Goal: Task Accomplishment & Management: Complete application form

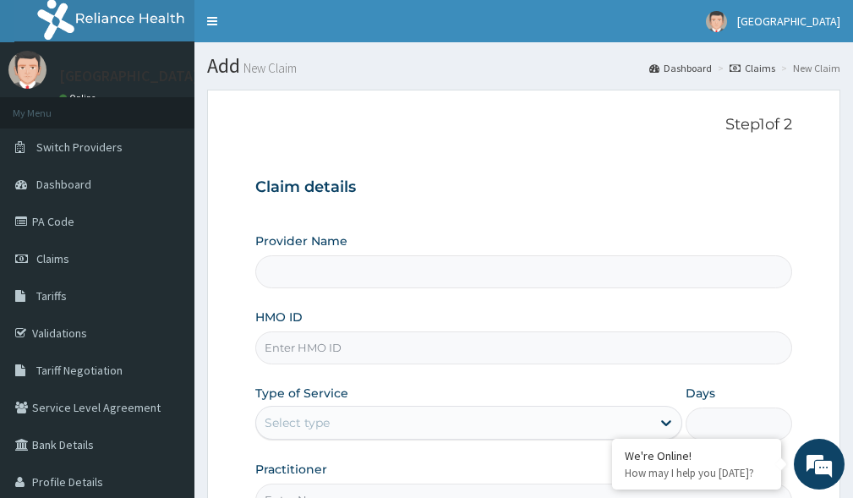
drag, startPoint x: 0, startPoint y: 0, endPoint x: 412, endPoint y: 340, distance: 534.3
click at [412, 340] on input "HMO ID" at bounding box center [523, 347] width 537 height 33
paste input "BEE/10022/E"
type input "BEE/10022/E"
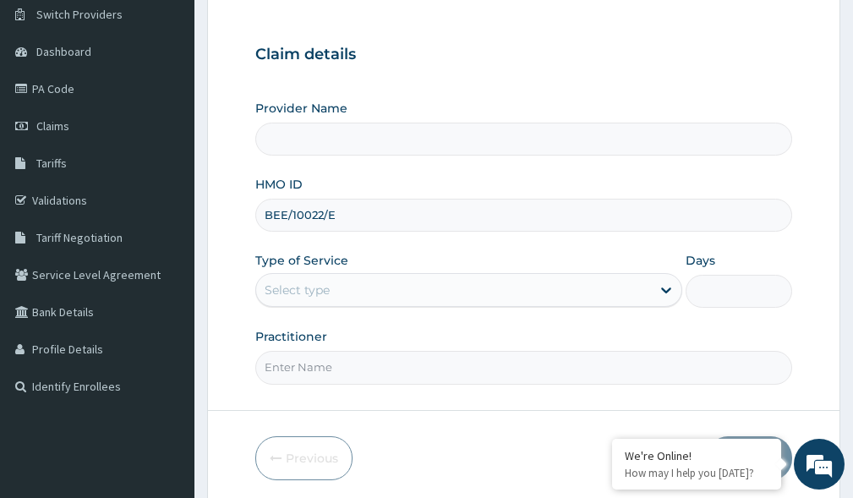
scroll to position [148, 0]
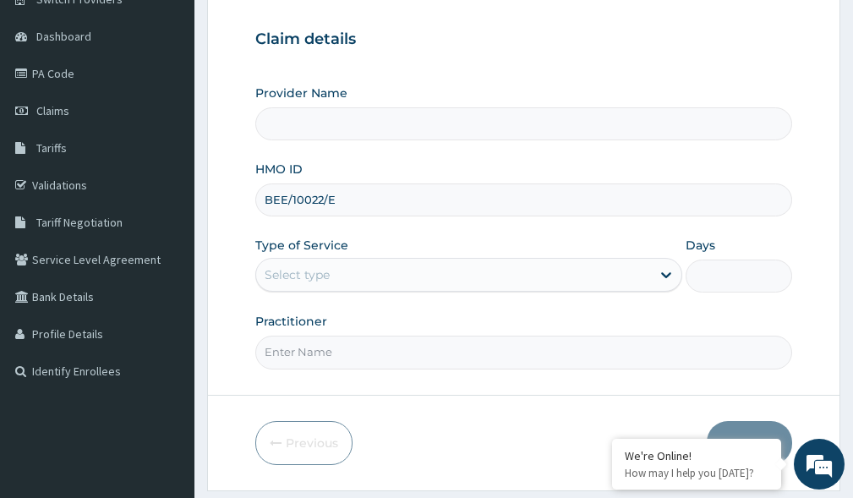
type input "[GEOGRAPHIC_DATA]"
type input "BEE/10022/E"
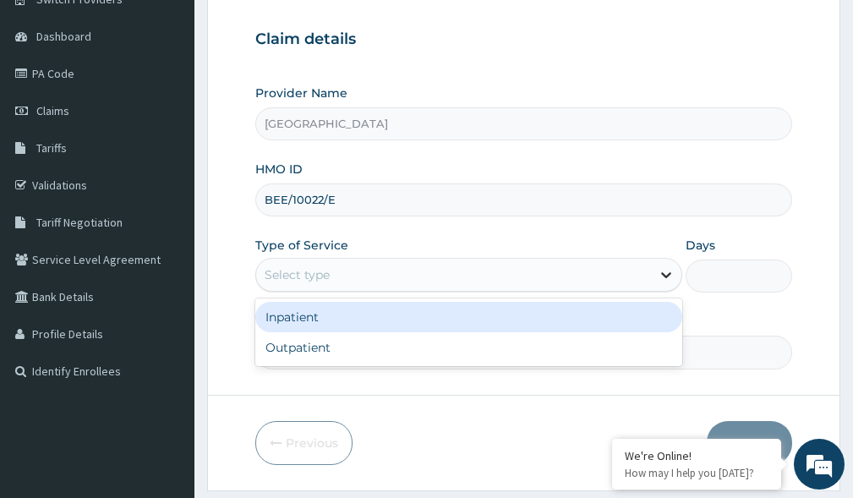
click at [668, 271] on icon at bounding box center [665, 274] width 17 height 17
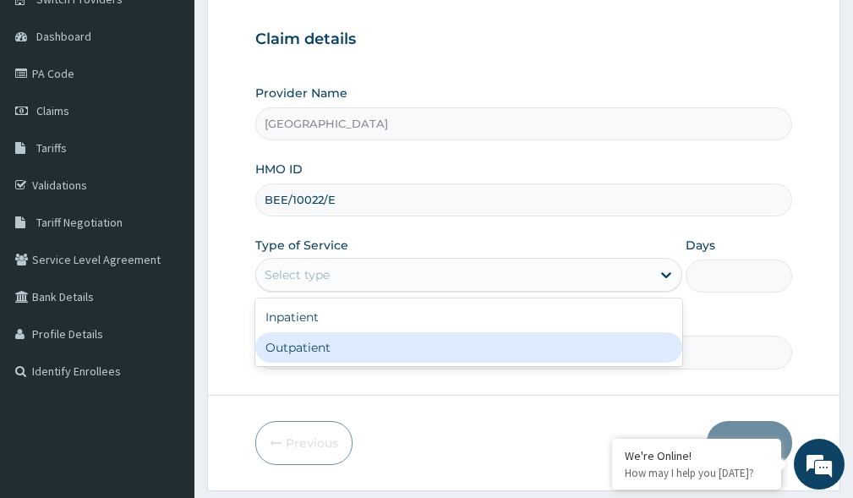
click at [610, 345] on div "Outpatient" at bounding box center [468, 347] width 427 height 30
type input "1"
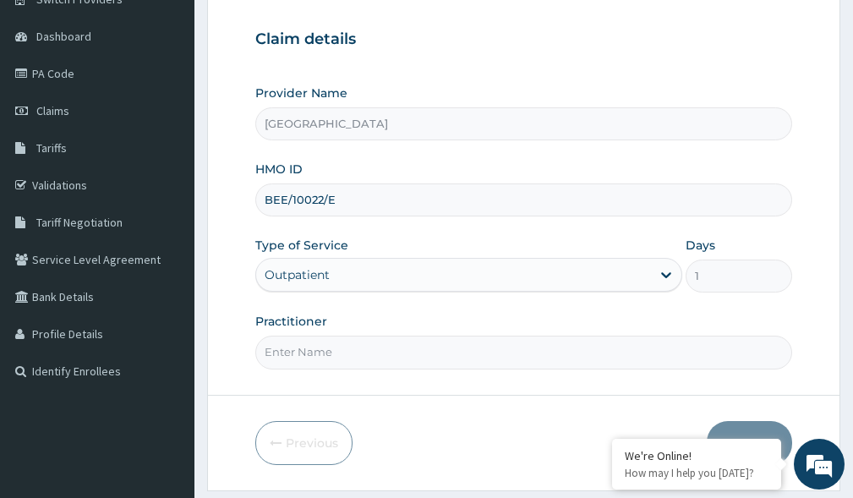
click at [590, 346] on input "Practitioner" at bounding box center [523, 351] width 537 height 33
type input "DR PRECIOUS"
click at [765, 428] on button "Next" at bounding box center [748, 443] width 85 height 44
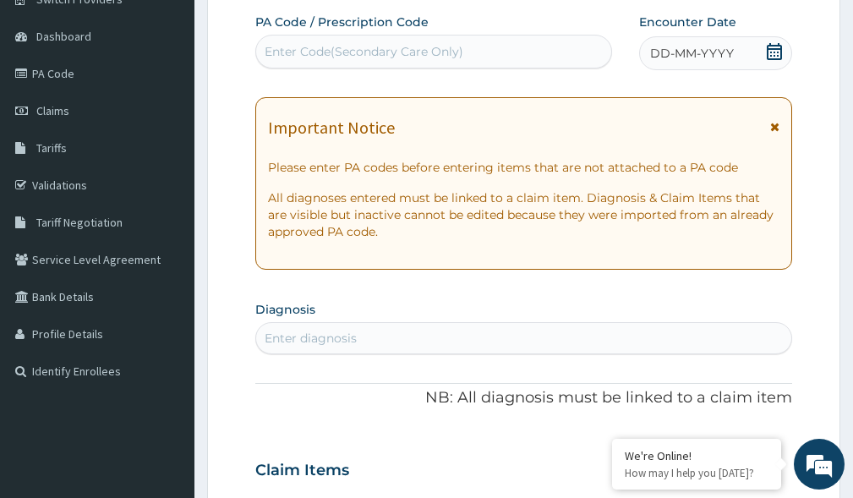
click at [379, 51] on div "Enter Code(Secondary Care Only)" at bounding box center [363, 51] width 199 height 17
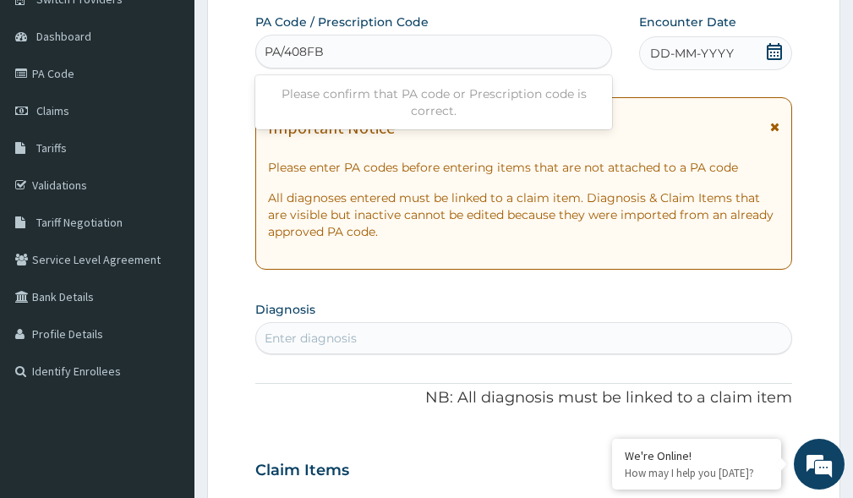
type input "PA/408FBB"
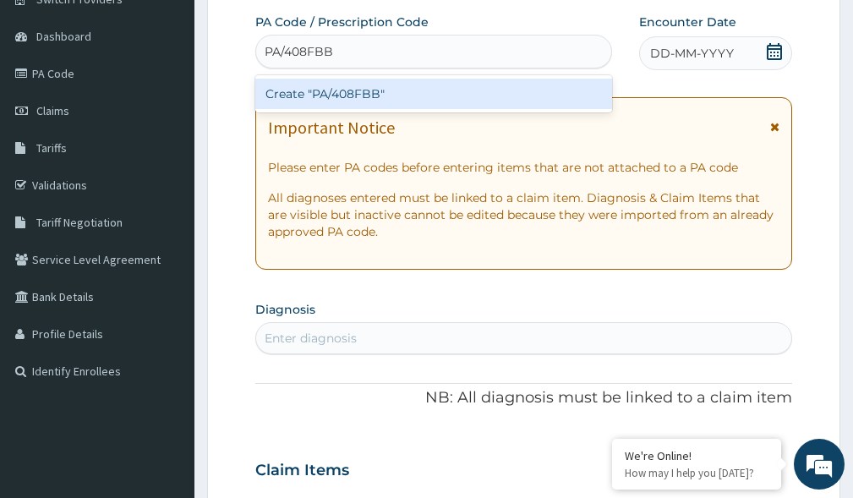
click at [374, 86] on div "Create "PA/408FBB"" at bounding box center [433, 94] width 357 height 30
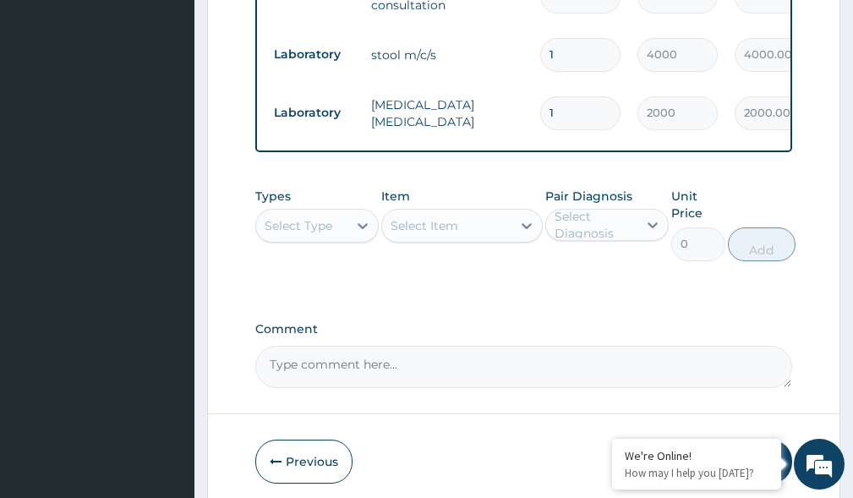
scroll to position [1302, 0]
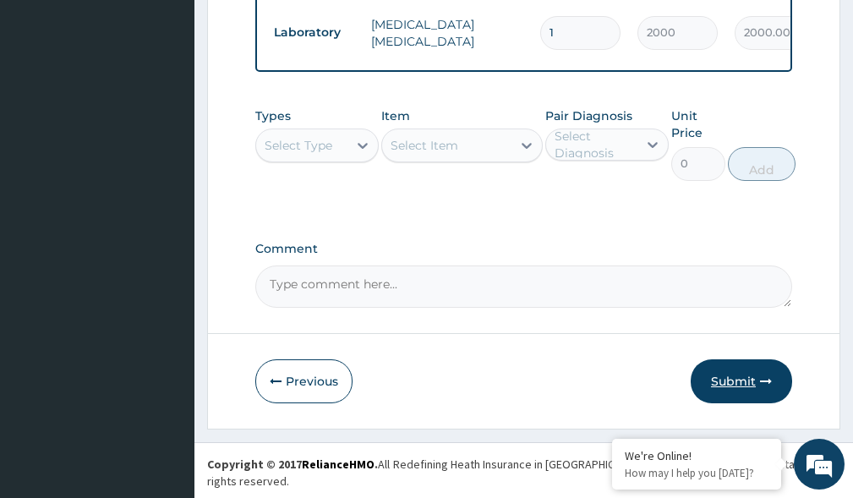
click at [722, 391] on button "Submit" at bounding box center [740, 381] width 101 height 44
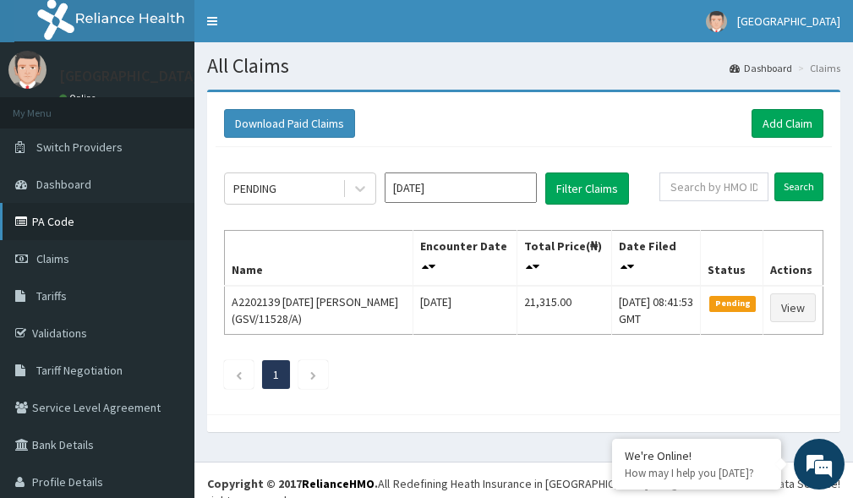
click at [63, 230] on link "PA Code" at bounding box center [97, 221] width 194 height 37
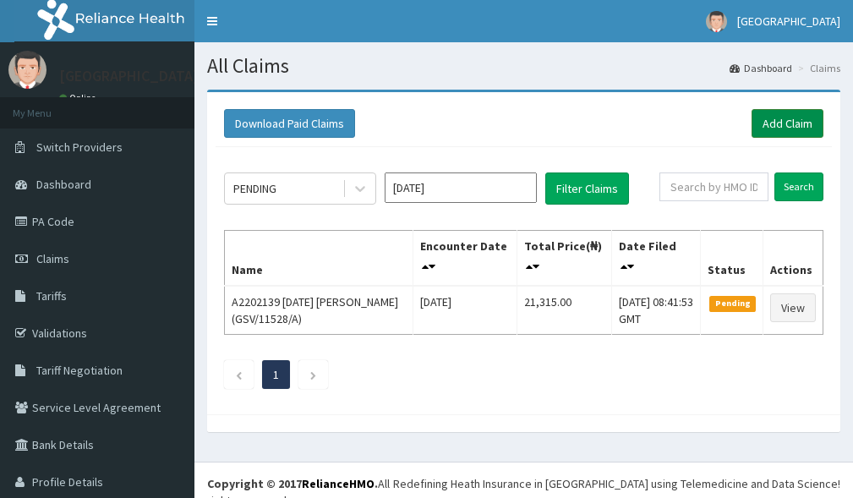
click at [778, 119] on link "Add Claim" at bounding box center [787, 123] width 72 height 29
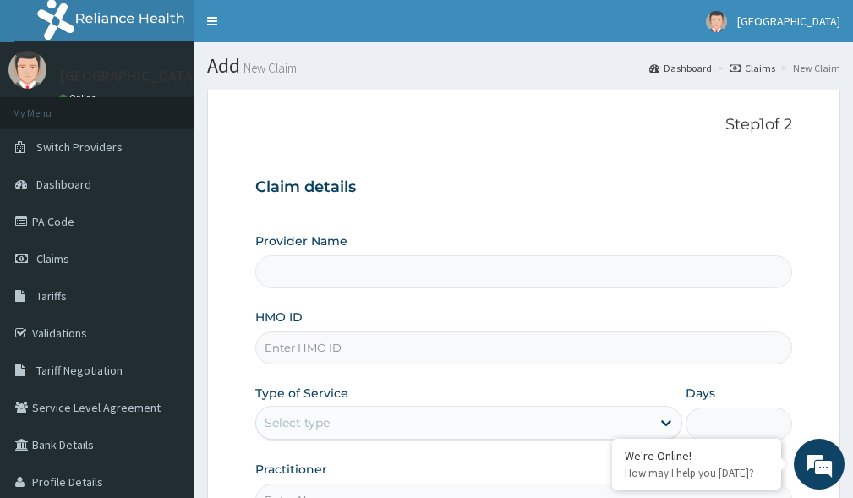
click at [317, 352] on input "HMO ID" at bounding box center [523, 347] width 537 height 33
paste input "BEE/10022/E"
type input "BEE/10022/E"
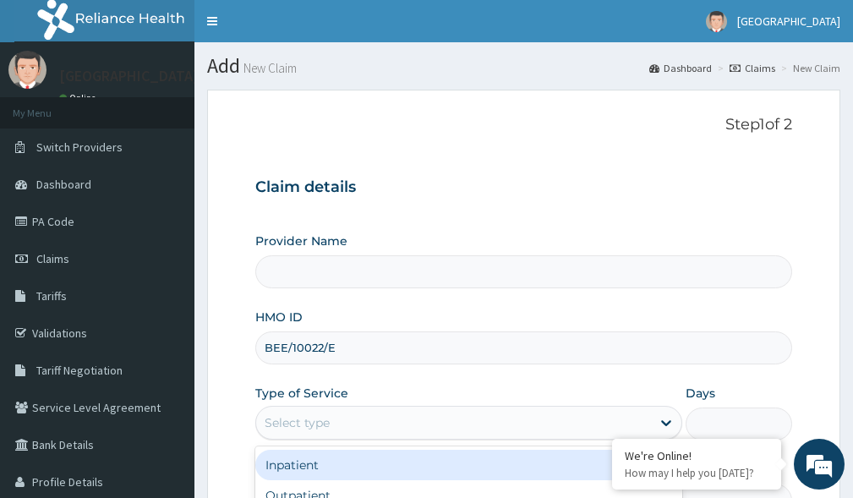
click at [397, 423] on div "Select type" at bounding box center [453, 422] width 395 height 27
type input "Kariden Specialist Hospital"
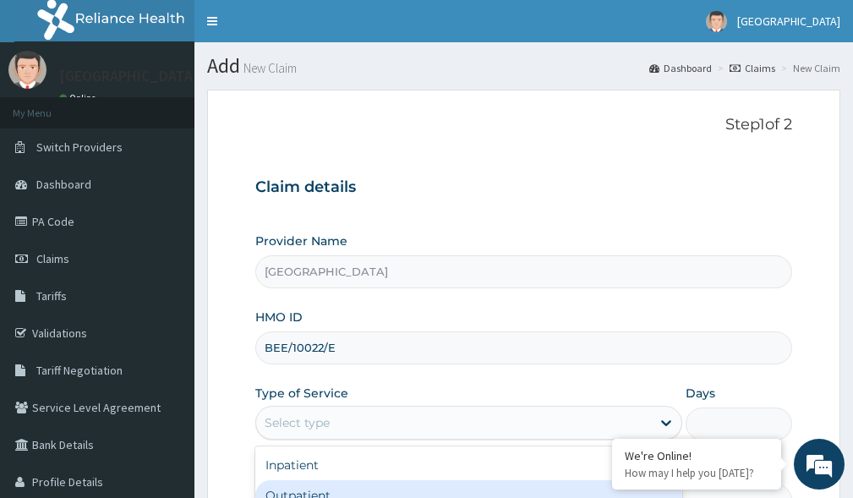
click at [374, 483] on div "Outpatient" at bounding box center [468, 495] width 427 height 30
type input "1"
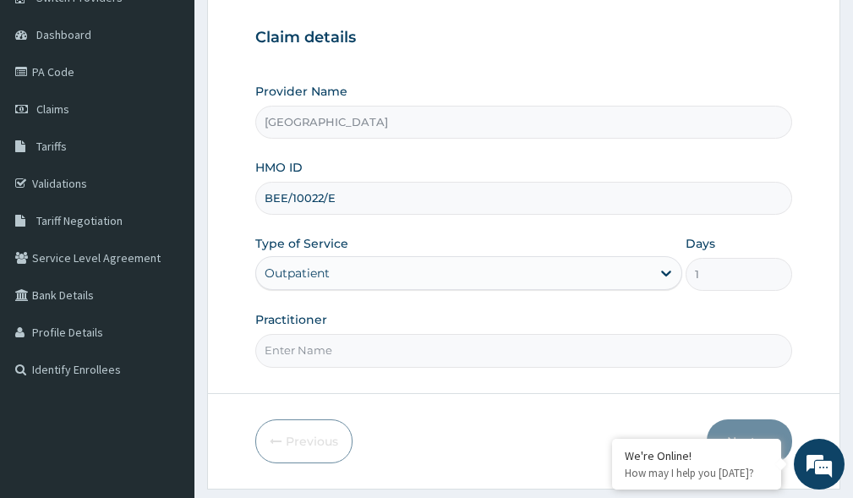
scroll to position [197, 0]
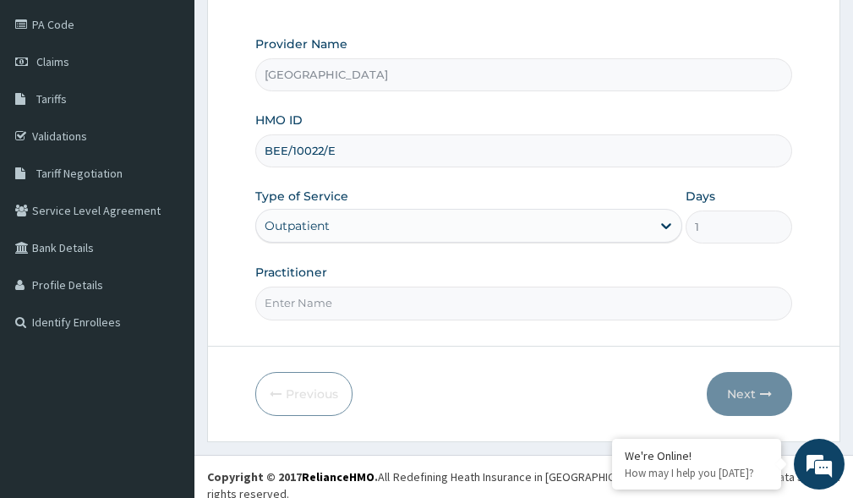
click at [305, 304] on input "Practitioner" at bounding box center [523, 302] width 537 height 33
type input "DR [PERSON_NAME]"
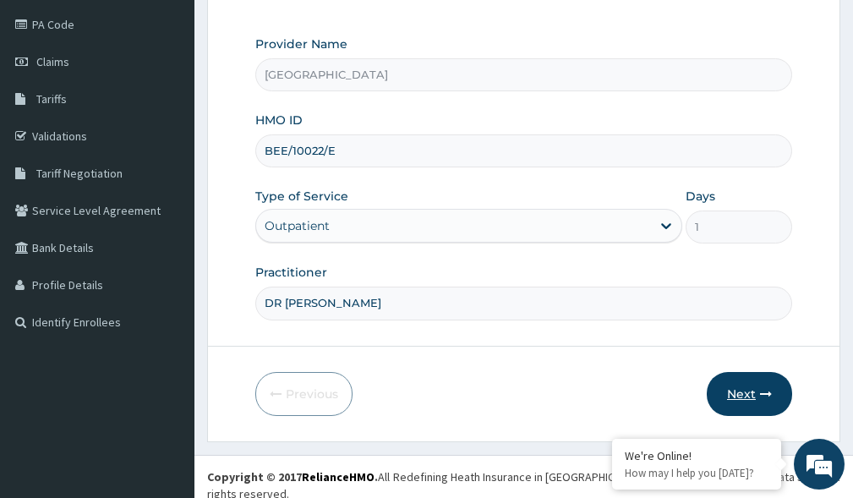
click at [747, 385] on button "Next" at bounding box center [748, 394] width 85 height 44
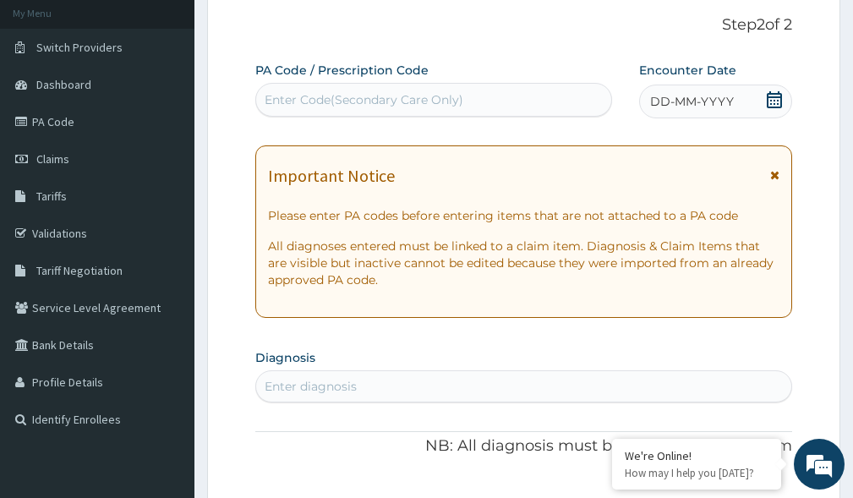
scroll to position [95, 0]
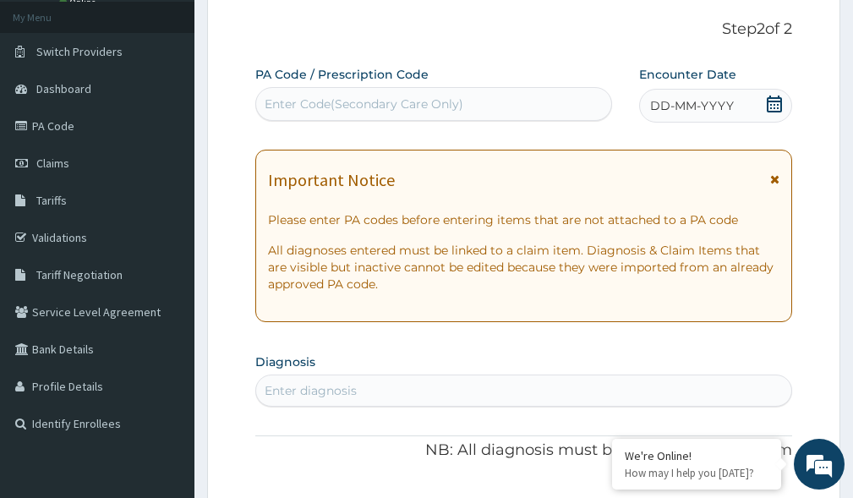
click at [378, 95] on div "Enter Code(Secondary Care Only)" at bounding box center [363, 103] width 199 height 17
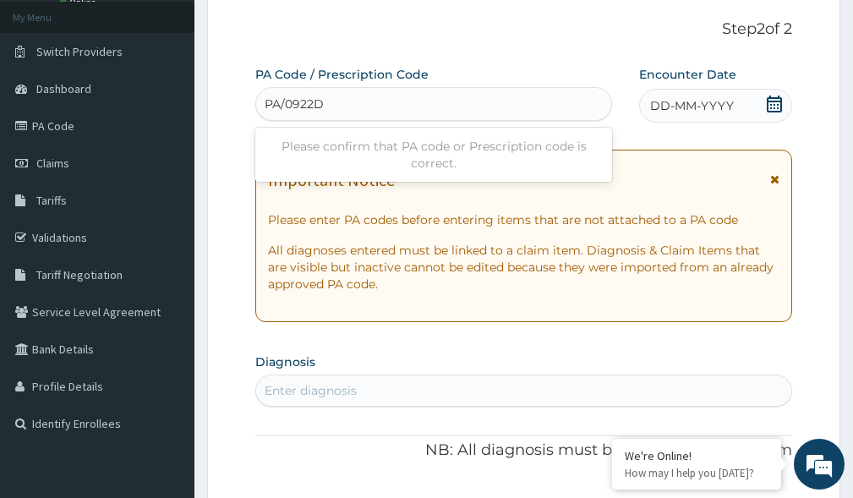
type input "PA/0922D9"
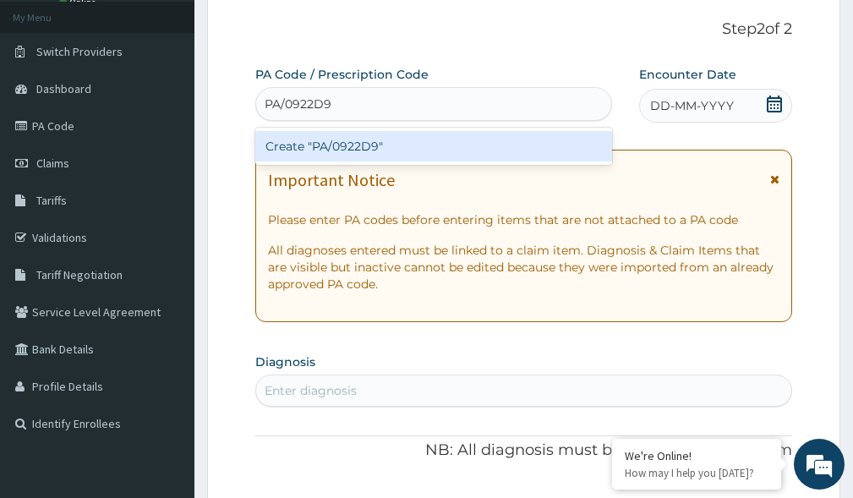
click at [338, 146] on div "Create "PA/0922D9"" at bounding box center [433, 146] width 357 height 30
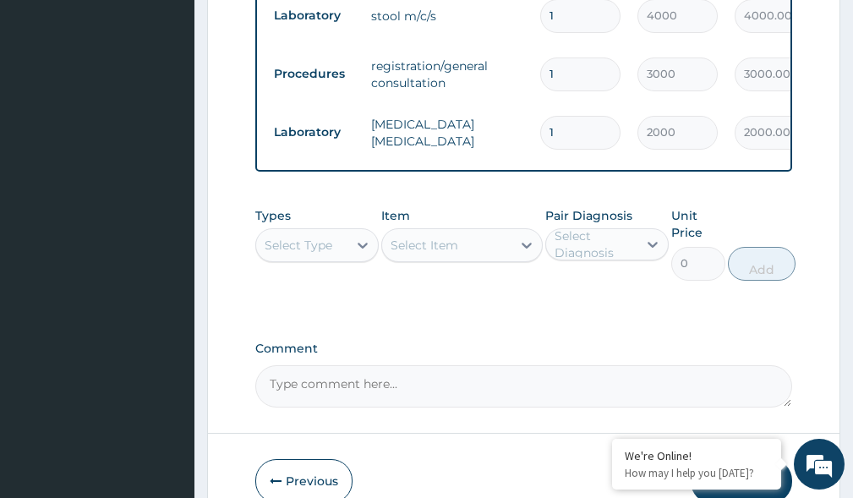
scroll to position [1264, 0]
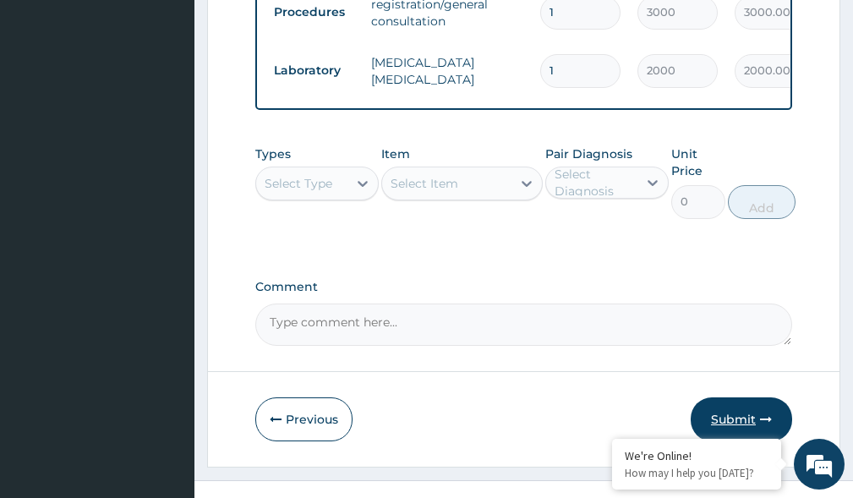
click at [766, 417] on button "Submit" at bounding box center [740, 419] width 101 height 44
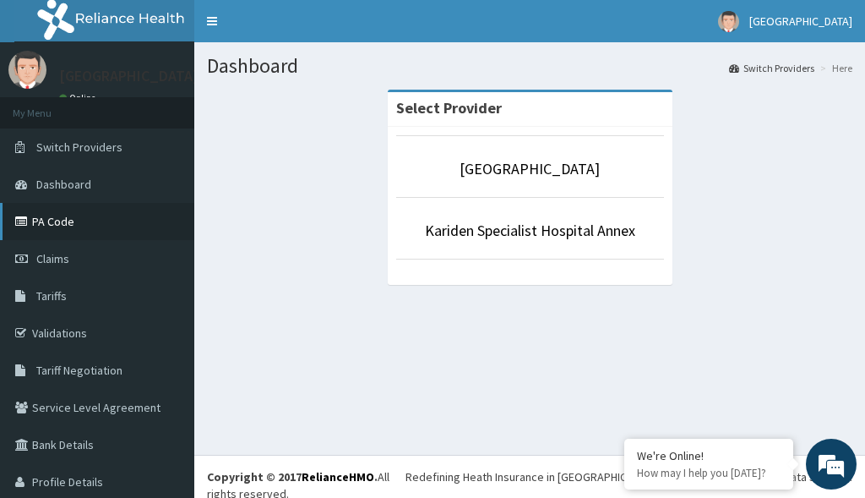
click at [57, 225] on link "PA Code" at bounding box center [97, 221] width 194 height 37
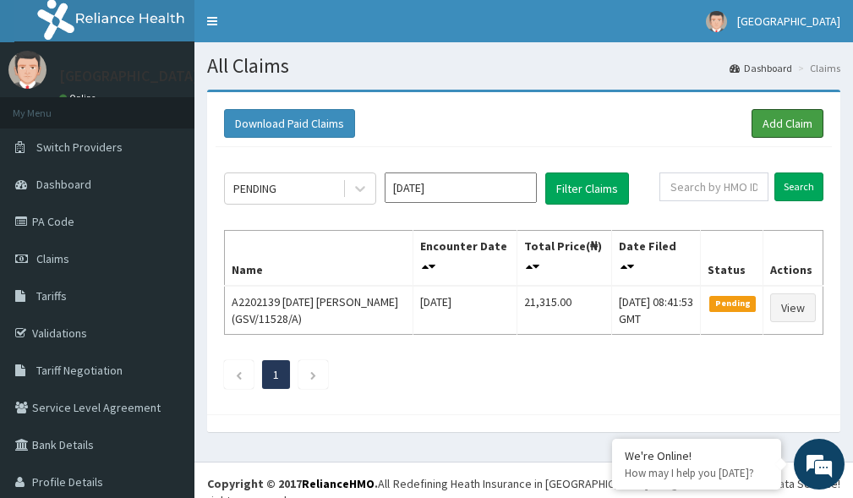
click at [777, 132] on link "Add Claim" at bounding box center [787, 123] width 72 height 29
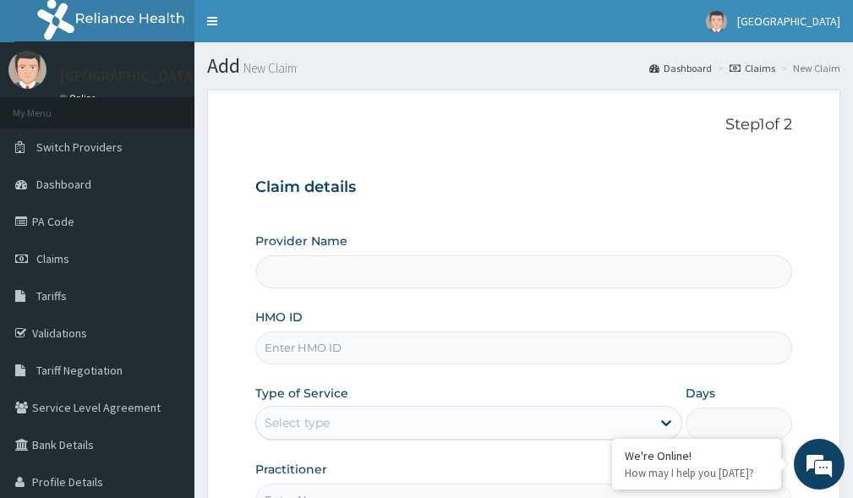
click at [334, 350] on input "HMO ID" at bounding box center [523, 347] width 537 height 33
paste input "WFE/10065/B"
type input "WFE/10065/B"
type input "Kariden Specialist Hospital"
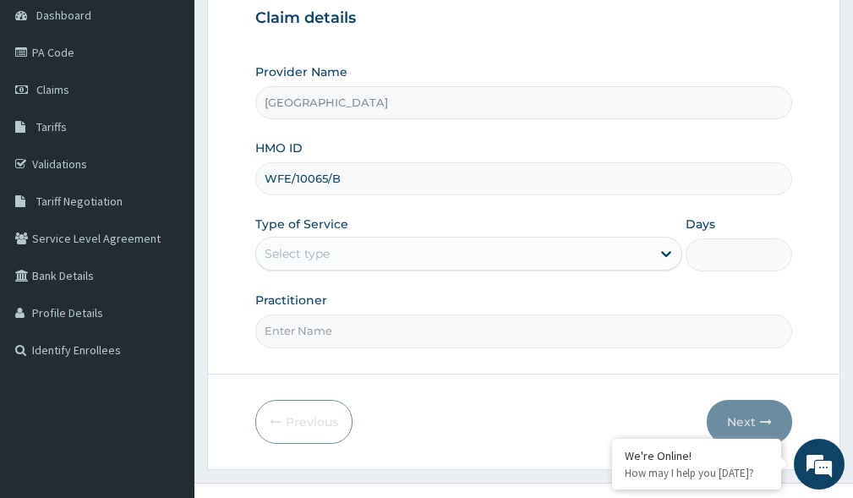
scroll to position [177, 0]
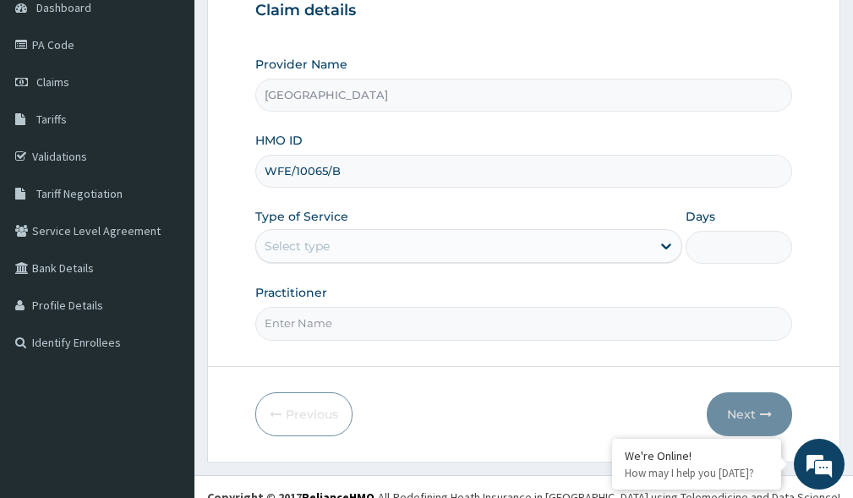
type input "WFE/10065/B"
click at [363, 226] on div "Type of Service Select type" at bounding box center [468, 236] width 427 height 56
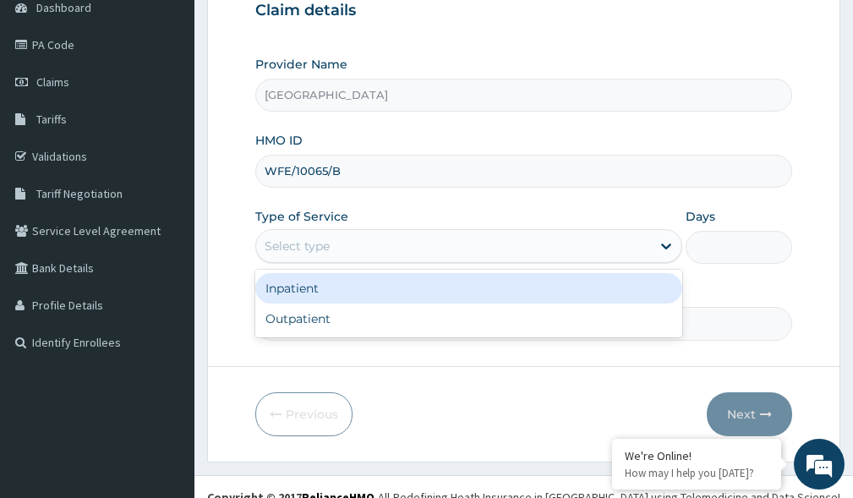
click at [368, 253] on div "Select type" at bounding box center [453, 245] width 395 height 27
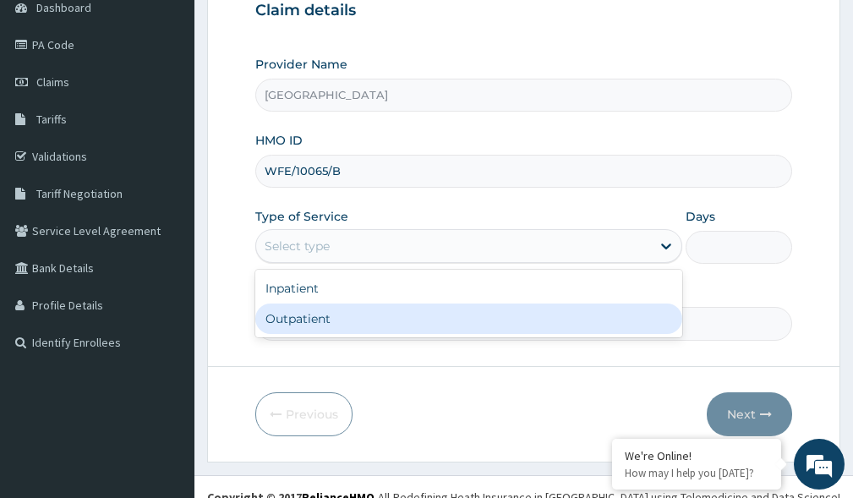
click at [318, 319] on div "Outpatient" at bounding box center [468, 318] width 427 height 30
type input "1"
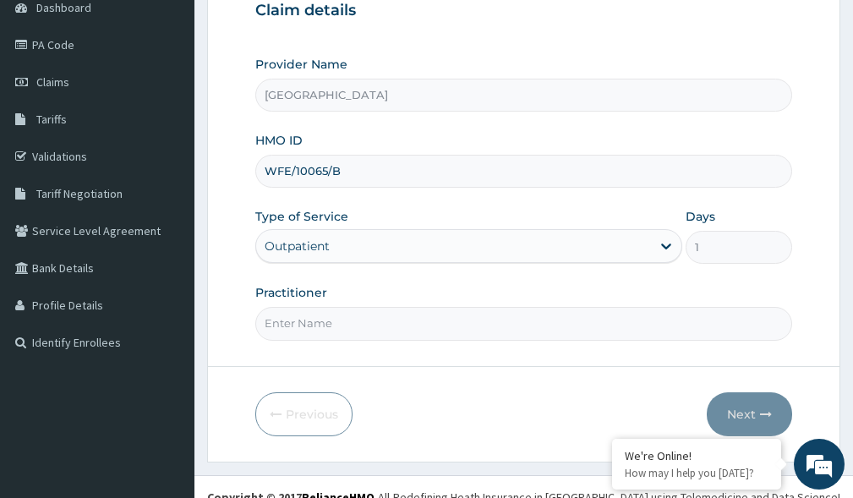
click at [318, 319] on input "Practitioner" at bounding box center [523, 323] width 537 height 33
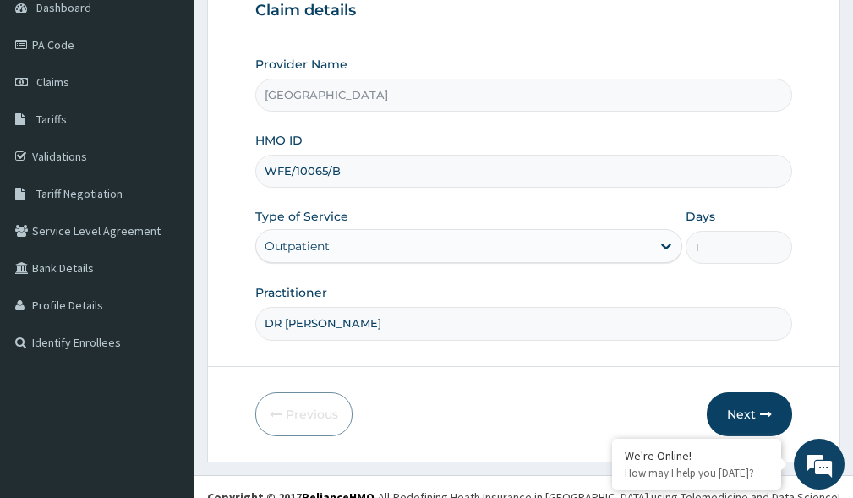
drag, startPoint x: 400, startPoint y: 318, endPoint x: 292, endPoint y: 323, distance: 107.4
click at [309, 324] on input "DR PRECIOUS" at bounding box center [523, 323] width 537 height 33
click at [274, 320] on input "DR PRECIOUS" at bounding box center [523, 323] width 537 height 33
click at [364, 317] on input "DR PRECIOUS" at bounding box center [523, 323] width 537 height 33
type input "DR. KARIBA"
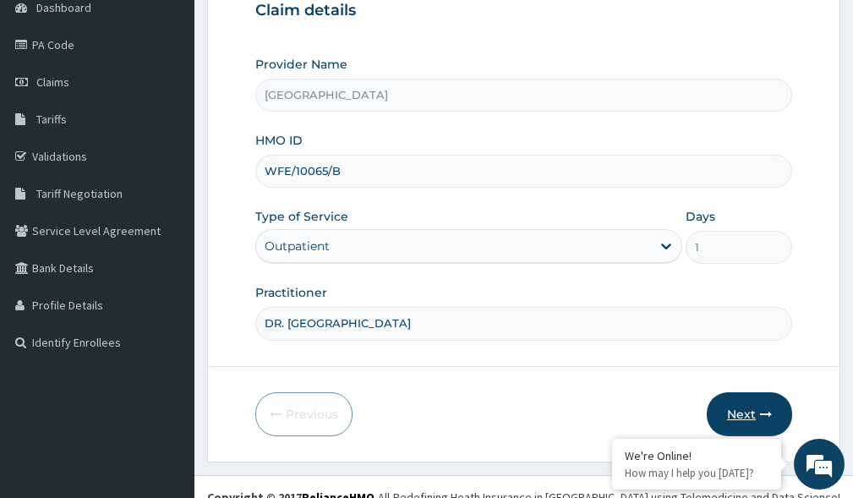
click at [735, 418] on button "Next" at bounding box center [748, 414] width 85 height 44
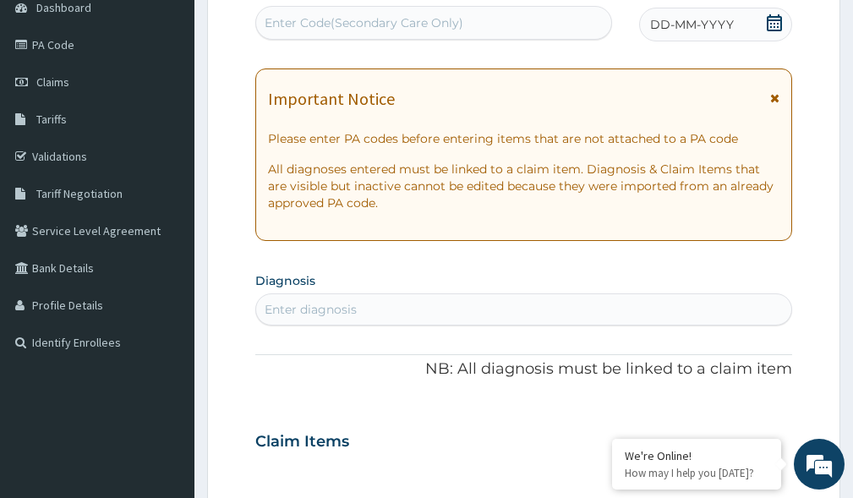
click at [321, 26] on div "Enter Code(Secondary Care Only)" at bounding box center [363, 22] width 199 height 17
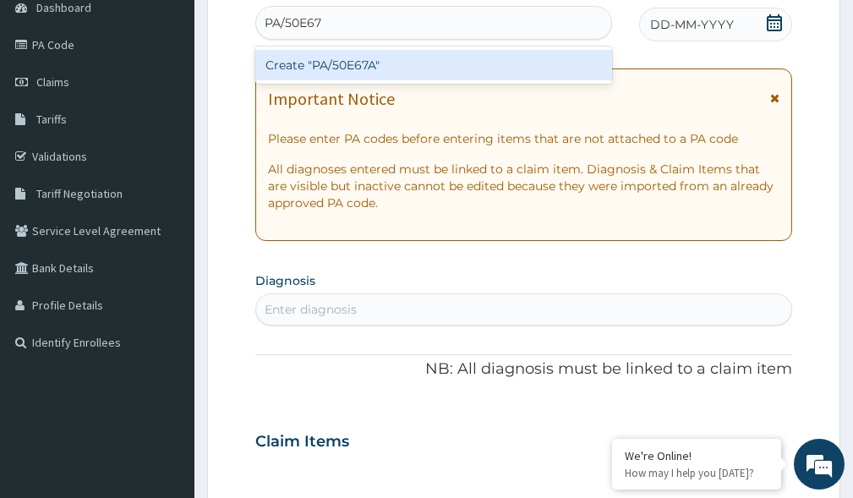
type input "PA/50E67A"
click at [333, 70] on div "Create "PA/50E67A"" at bounding box center [433, 65] width 357 height 30
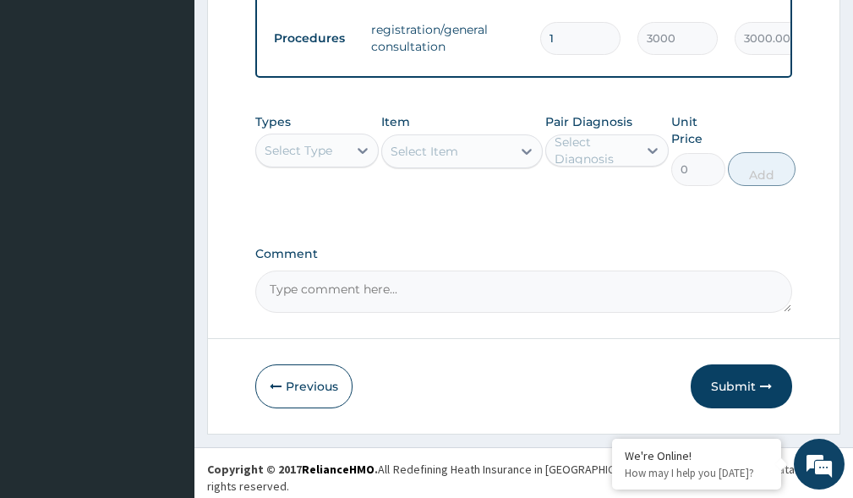
scroll to position [804, 0]
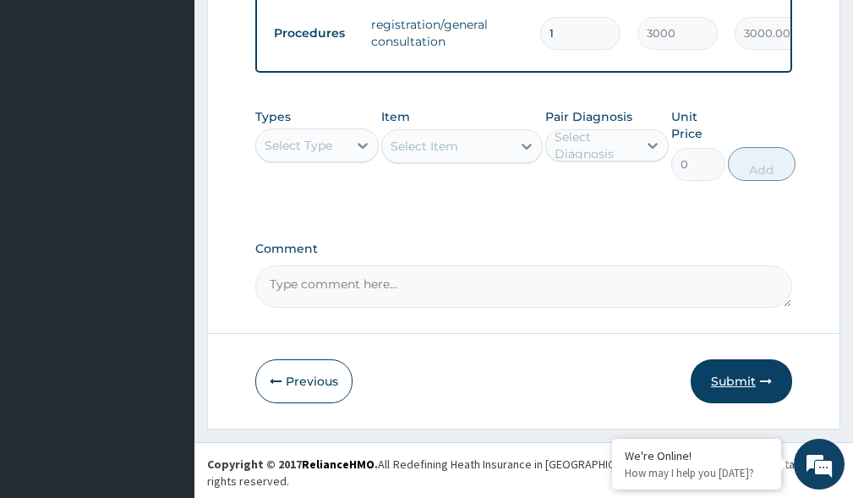
click at [752, 403] on button "Submit" at bounding box center [740, 381] width 101 height 44
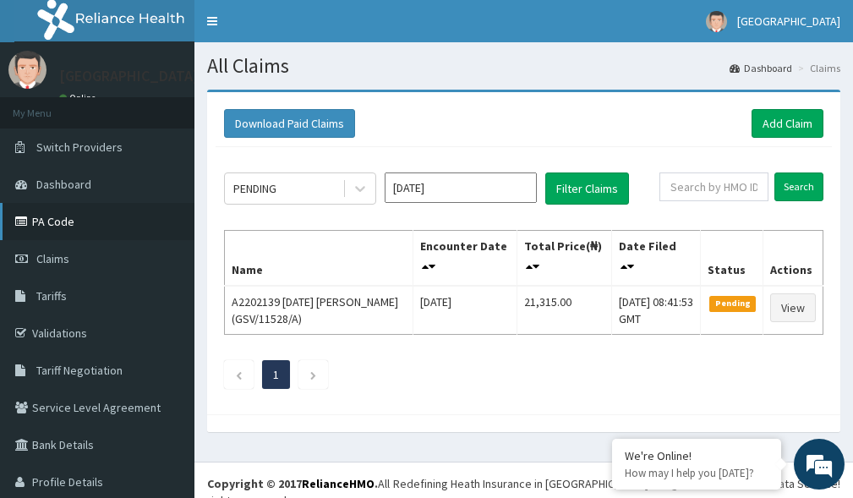
click at [61, 223] on link "PA Code" at bounding box center [97, 221] width 194 height 37
click at [788, 128] on link "Add Claim" at bounding box center [787, 123] width 72 height 29
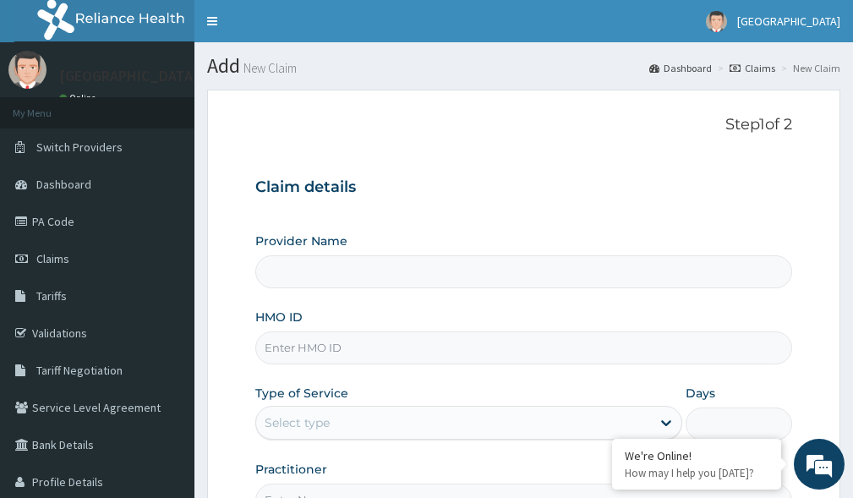
click at [379, 341] on input "HMO ID" at bounding box center [523, 347] width 537 height 33
type input "[GEOGRAPHIC_DATA]"
paste input "BEE/10022/A"
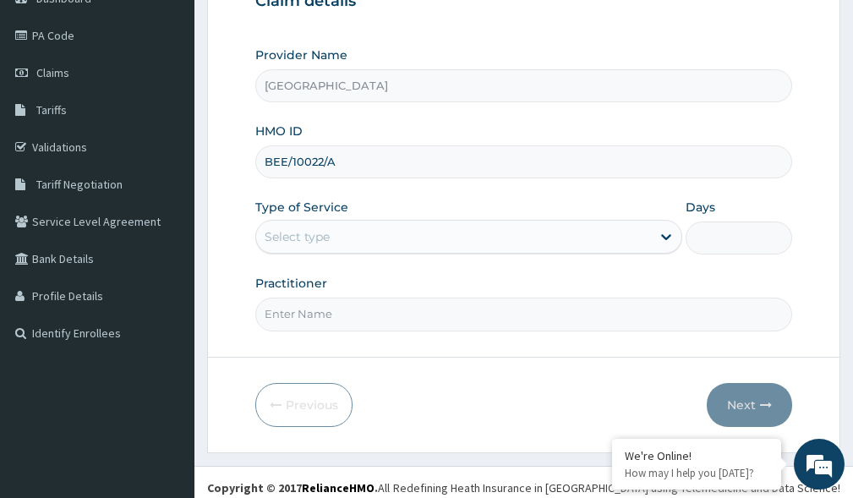
scroll to position [197, 0]
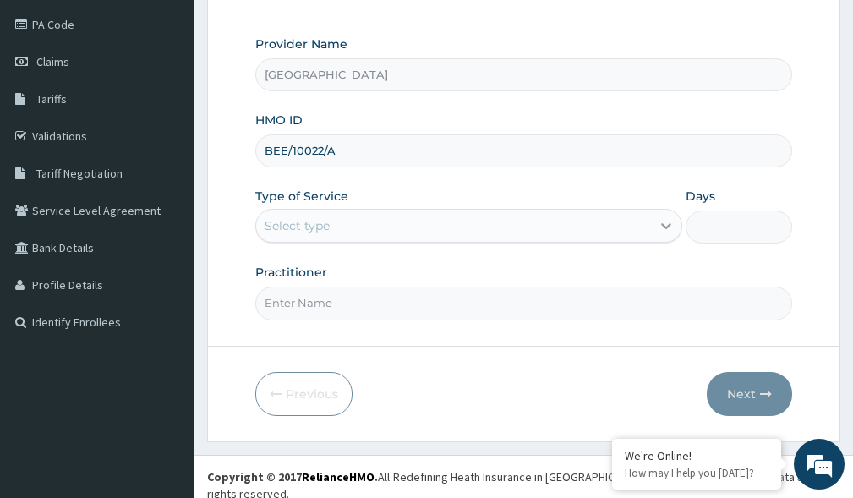
type input "BEE/10022/A"
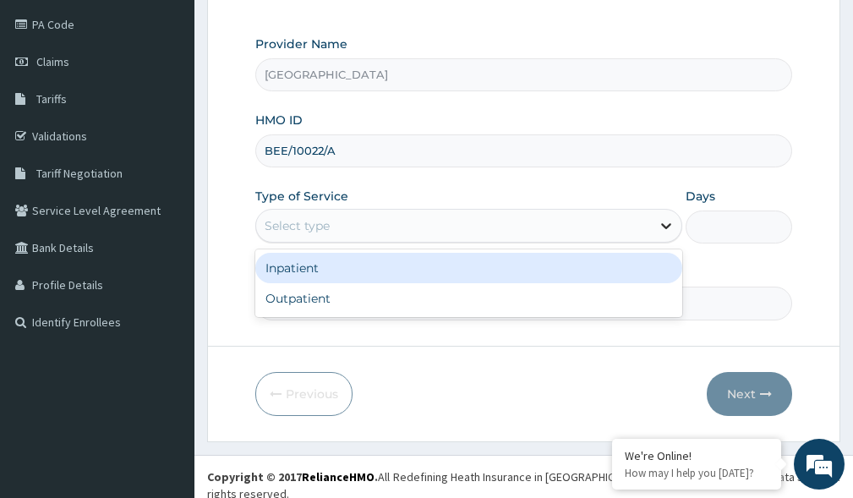
click at [663, 223] on icon at bounding box center [665, 225] width 17 height 17
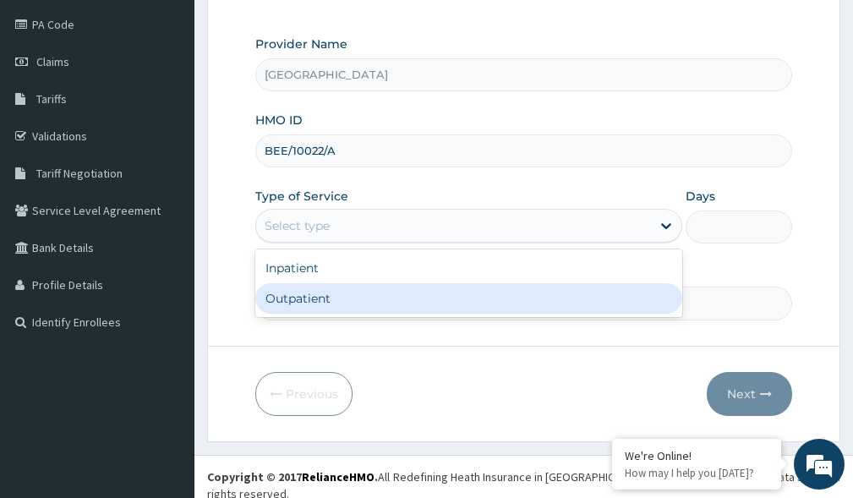
click at [462, 303] on div "Outpatient" at bounding box center [468, 298] width 427 height 30
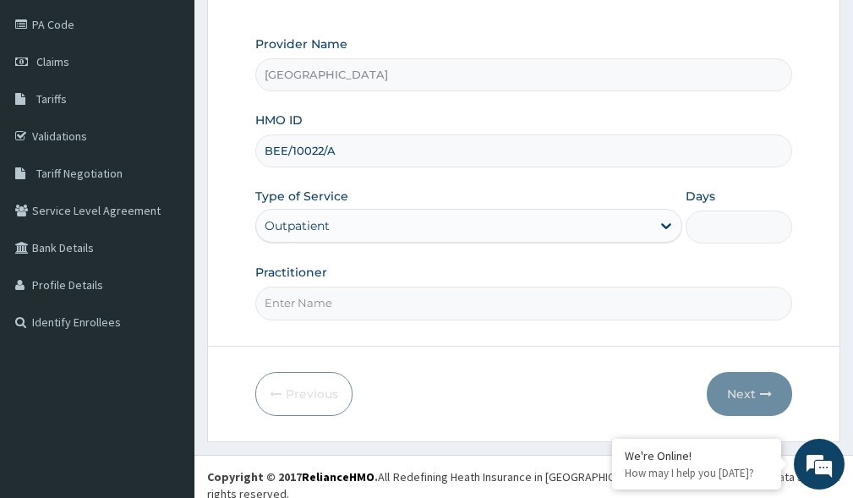
type input "1"
click at [462, 303] on input "Practitioner" at bounding box center [523, 302] width 537 height 33
type input "DR. [GEOGRAPHIC_DATA]"
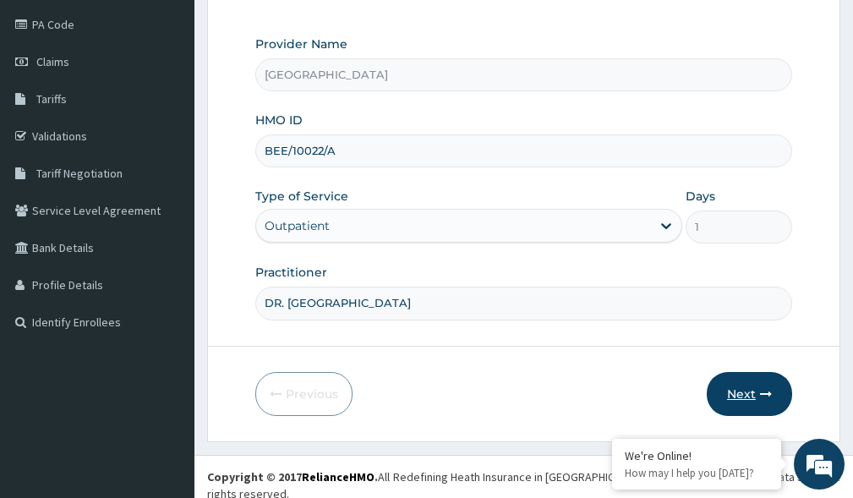
click at [727, 390] on button "Next" at bounding box center [748, 394] width 85 height 44
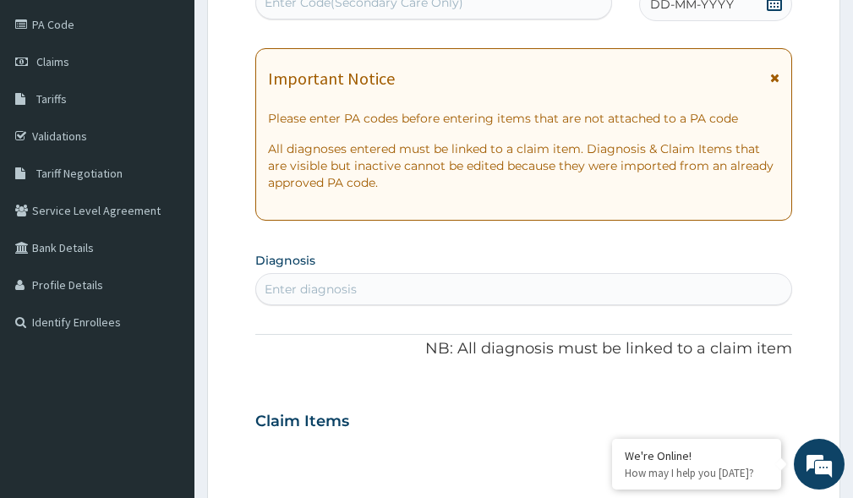
scroll to position [191, 0]
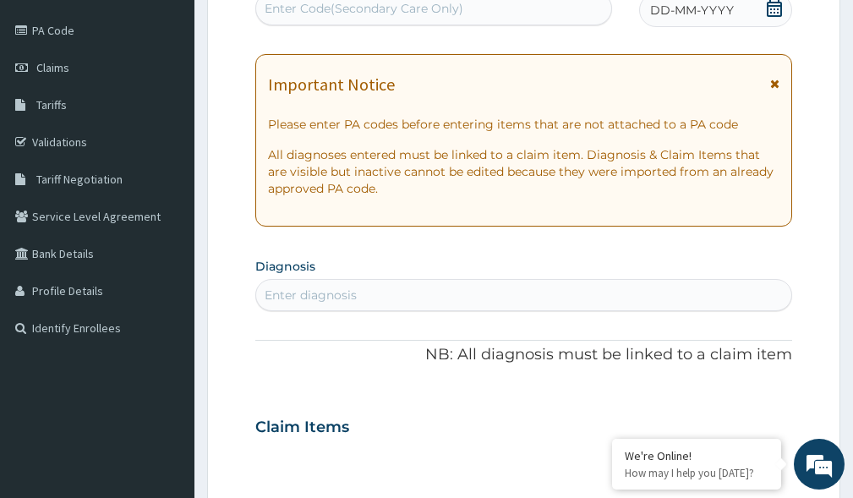
click at [343, 5] on div "Enter Code(Secondary Care Only)" at bounding box center [363, 8] width 199 height 17
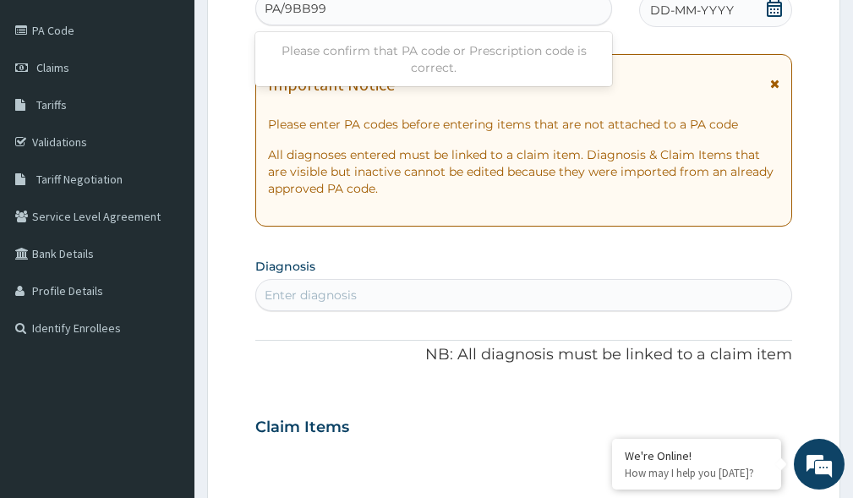
type input "PA/9BB991"
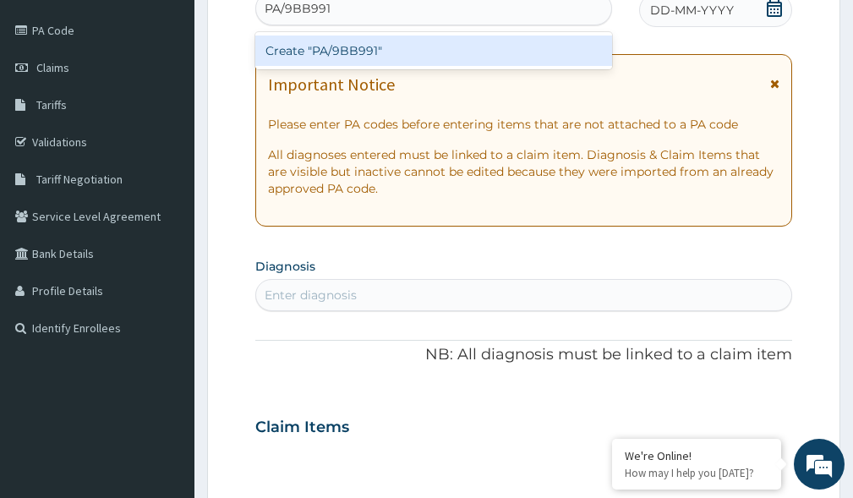
click at [334, 50] on div "Create "PA/9BB991"" at bounding box center [433, 50] width 357 height 30
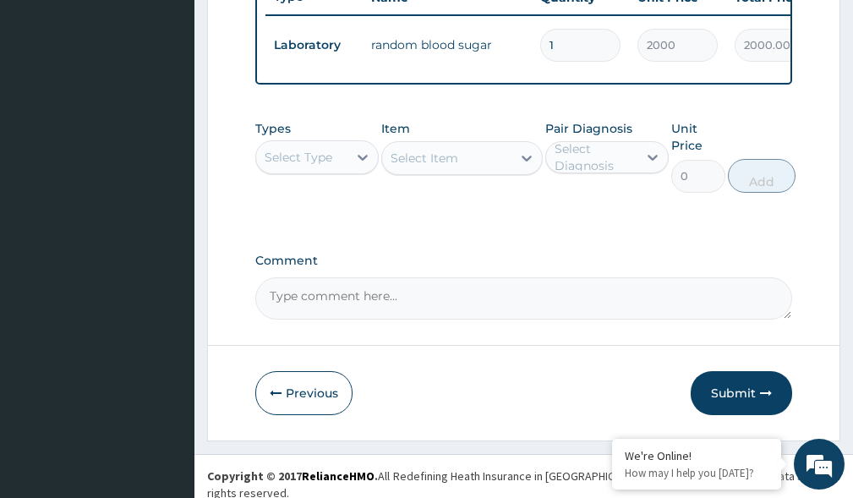
scroll to position [687, 0]
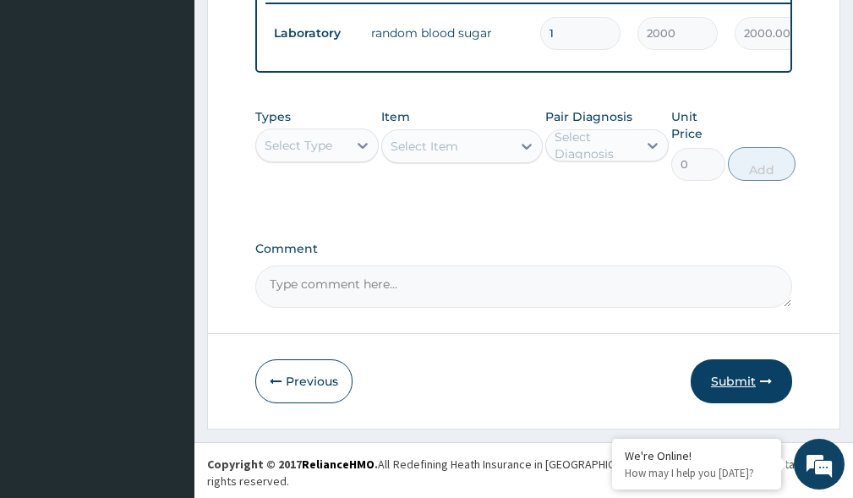
click at [726, 390] on button "Submit" at bounding box center [740, 381] width 101 height 44
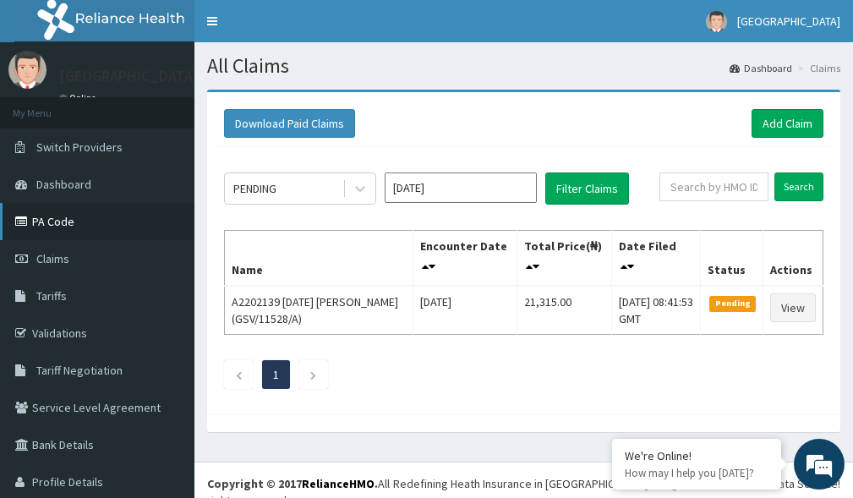
click at [55, 219] on link "PA Code" at bounding box center [97, 221] width 194 height 37
click at [784, 125] on link "Add Claim" at bounding box center [787, 123] width 72 height 29
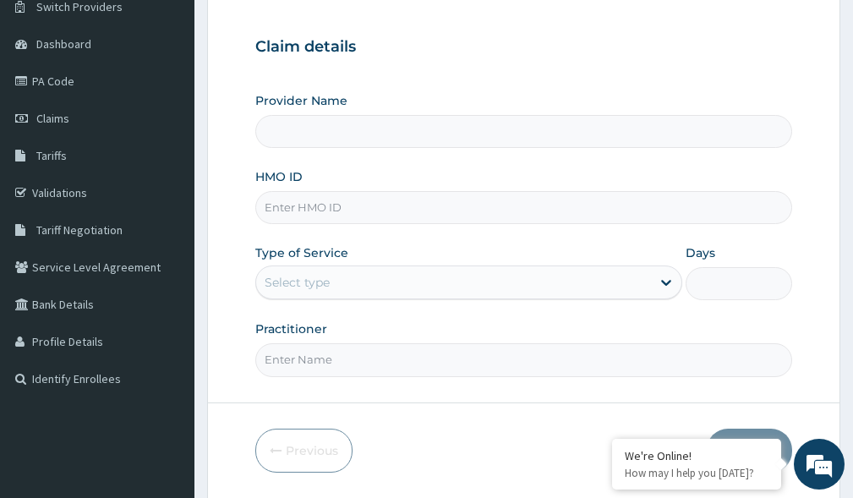
scroll to position [172, 0]
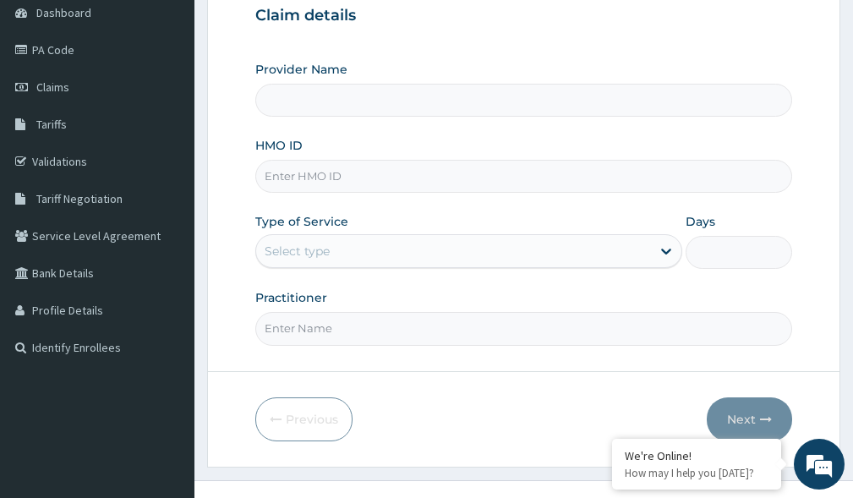
type input "[GEOGRAPHIC_DATA]"
click at [374, 183] on input "HMO ID" at bounding box center [523, 176] width 537 height 33
paste input "BEE/10022/E"
type input "BEE/10022/E"
click at [659, 259] on icon at bounding box center [665, 251] width 17 height 17
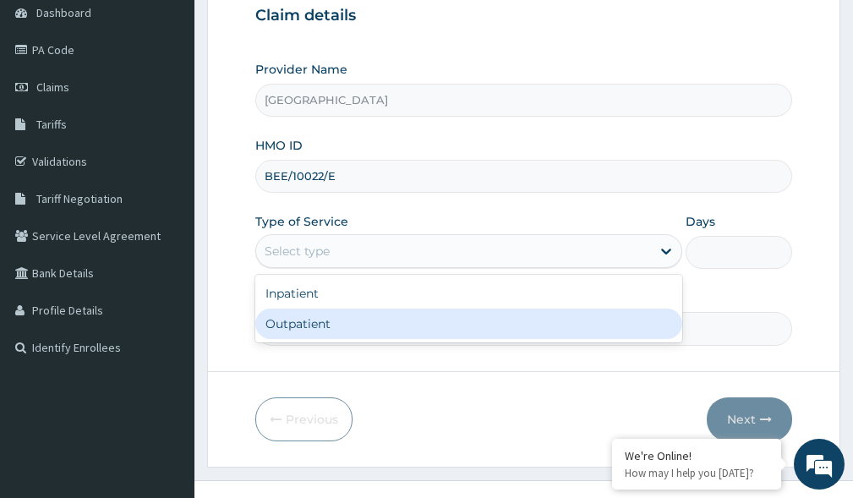
click at [521, 336] on div "Outpatient" at bounding box center [468, 323] width 427 height 30
type input "1"
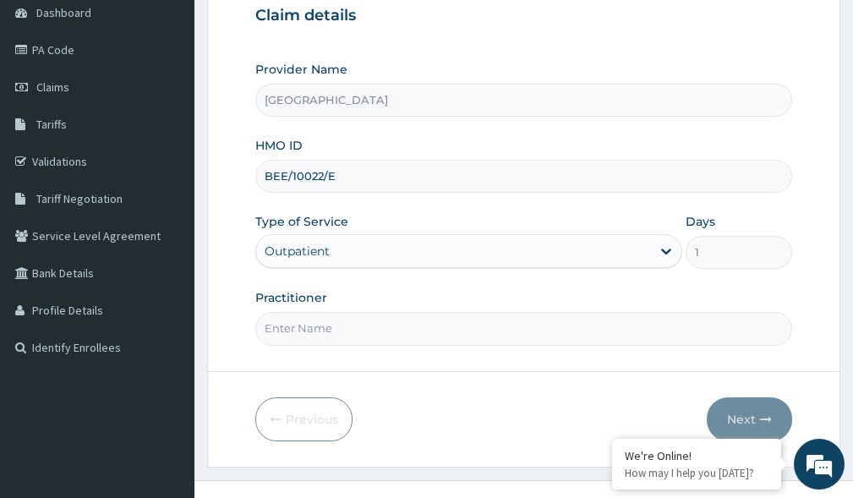
click at [515, 337] on input "Practitioner" at bounding box center [523, 328] width 537 height 33
type input "DR. [GEOGRAPHIC_DATA]"
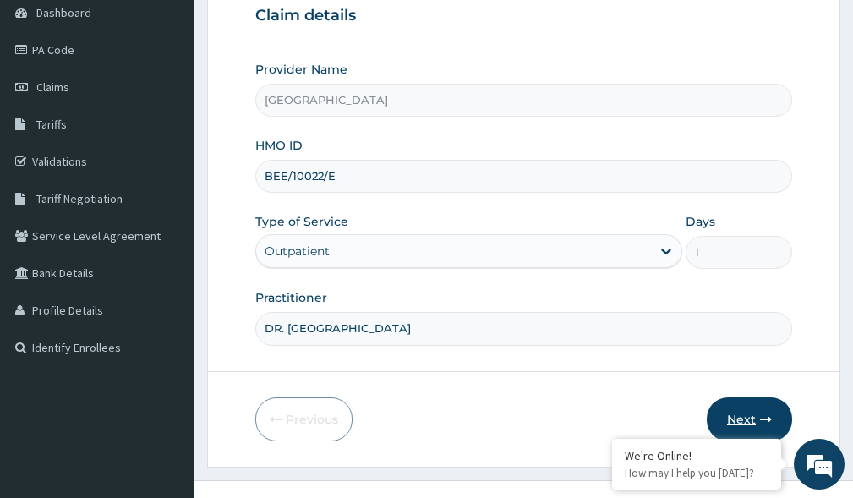
scroll to position [0, 0]
click at [762, 426] on button "Next" at bounding box center [748, 419] width 85 height 44
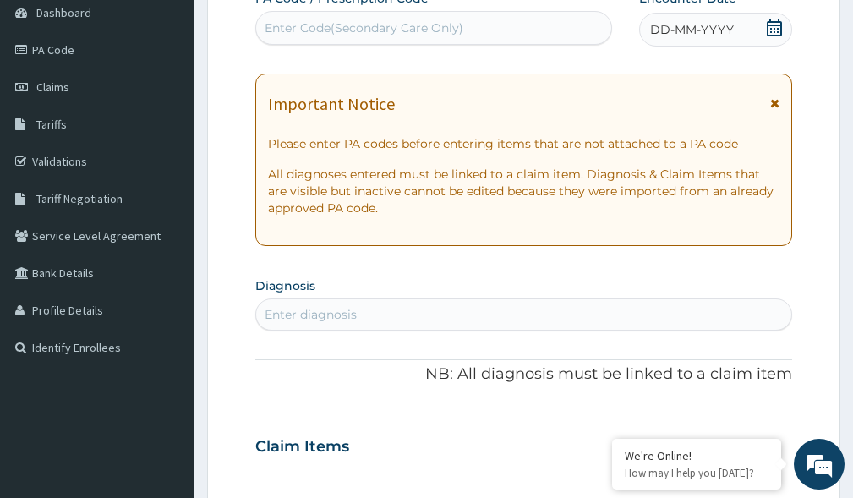
click at [460, 26] on div "Enter Code(Secondary Care Only)" at bounding box center [363, 27] width 199 height 17
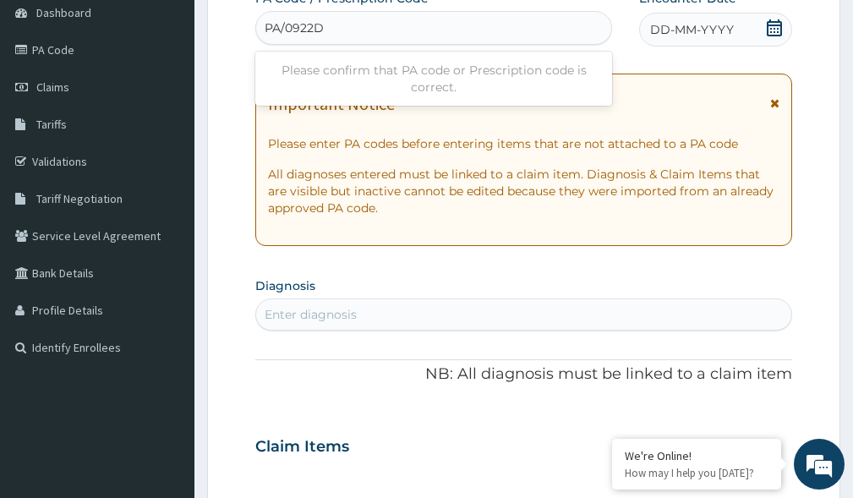
type input "PA/0922D9"
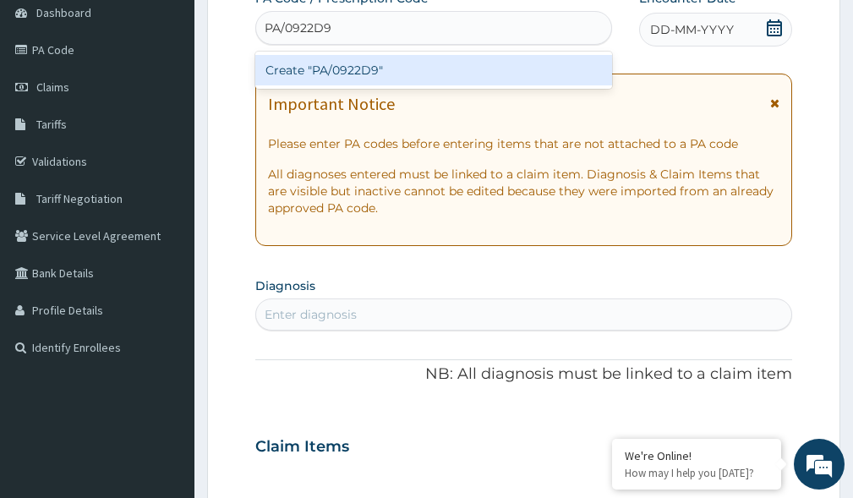
click at [525, 74] on div "Create "PA/0922D9"" at bounding box center [433, 70] width 357 height 30
